Goal: Transaction & Acquisition: Purchase product/service

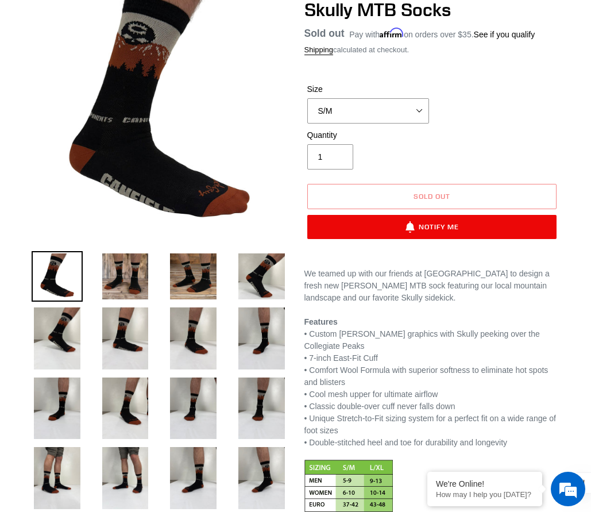
scroll to position [142, 0]
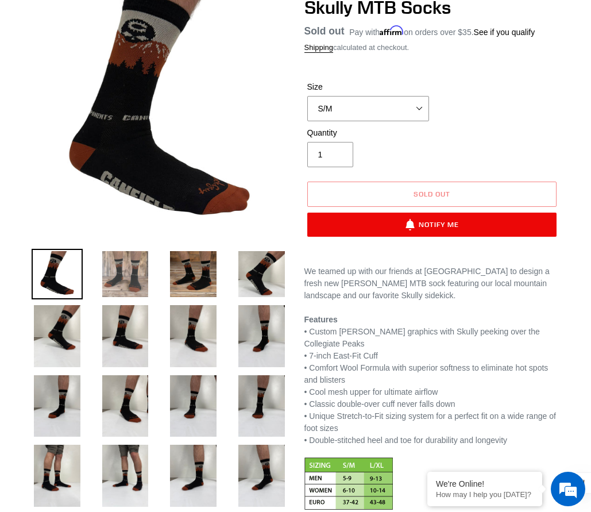
click at [127, 281] on img at bounding box center [125, 274] width 51 height 51
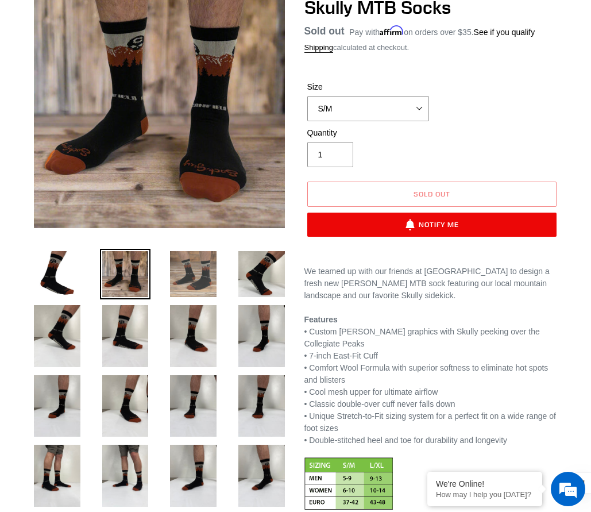
click at [177, 282] on img at bounding box center [193, 274] width 51 height 51
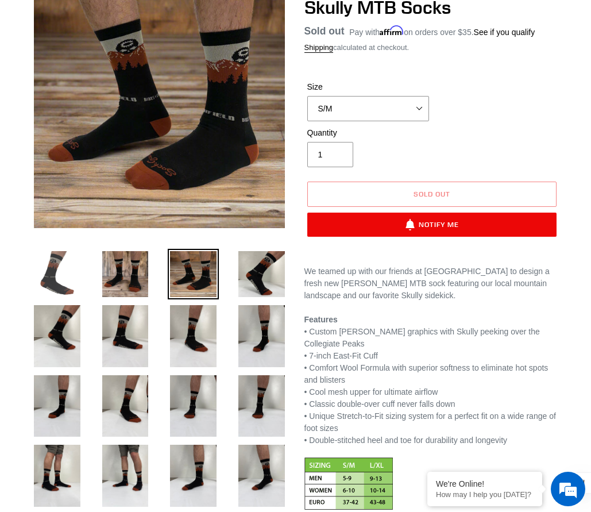
click at [56, 280] on img at bounding box center [57, 274] width 51 height 51
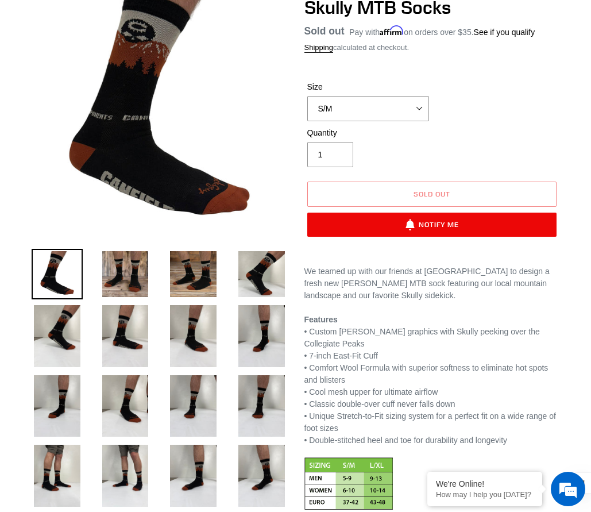
scroll to position [0, 0]
click at [492, 81] on div "Size S/M L/XL" at bounding box center [432, 104] width 256 height 46
